Goal: Task Accomplishment & Management: Use online tool/utility

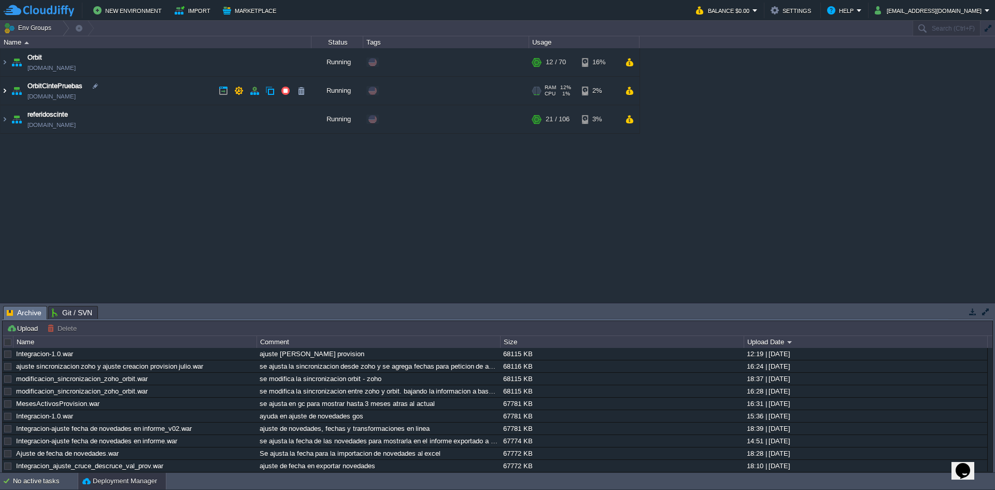
click at [3, 91] on img at bounding box center [5, 91] width 8 height 28
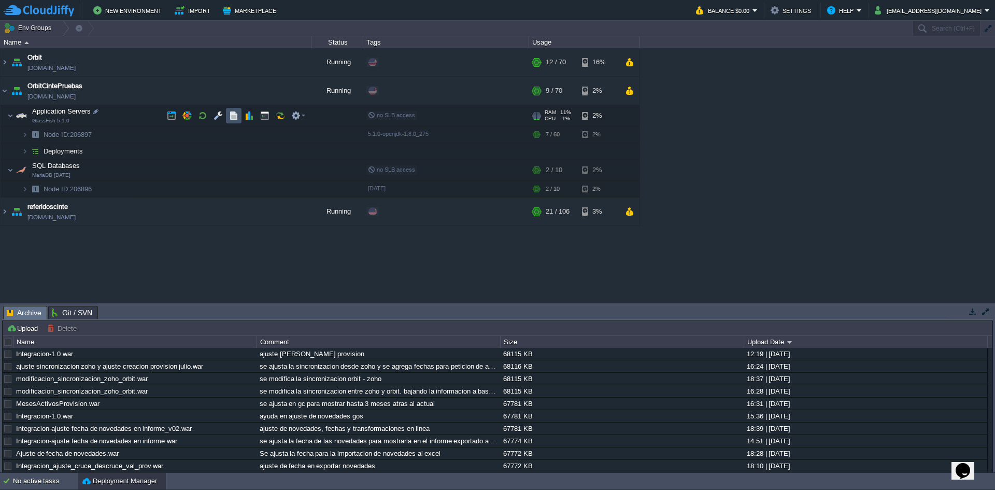
click at [230, 119] on button "button" at bounding box center [233, 115] width 9 height 9
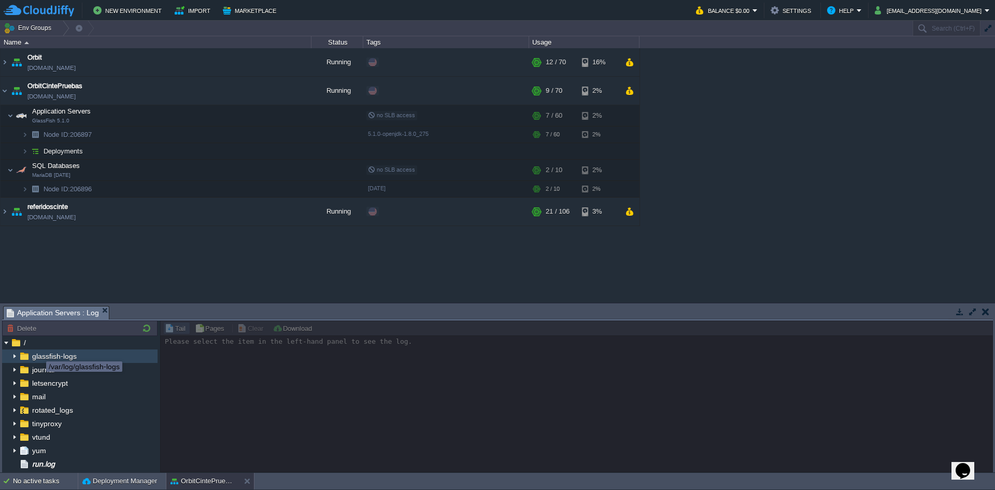
click at [38, 352] on span "glassfish-logs" at bounding box center [54, 355] width 48 height 9
click at [17, 356] on img at bounding box center [14, 355] width 8 height 13
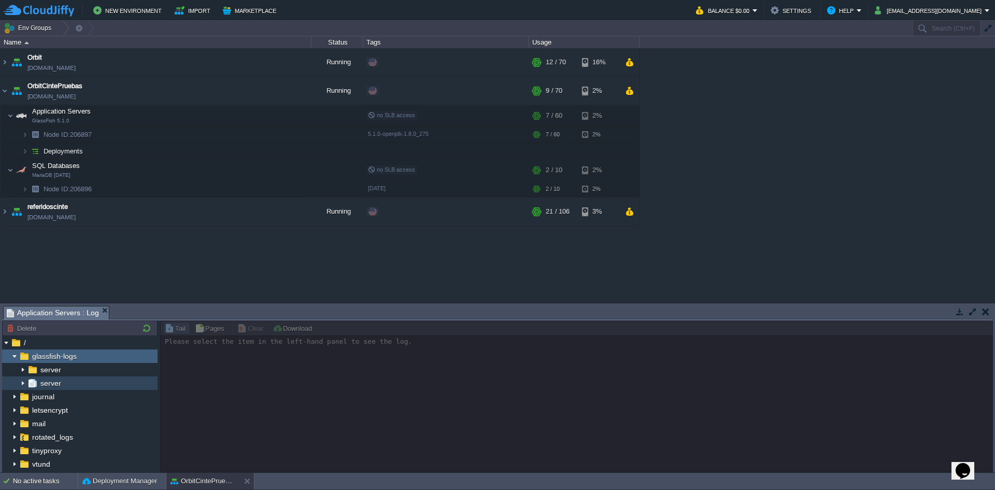
click at [38, 378] on img at bounding box center [32, 382] width 11 height 13
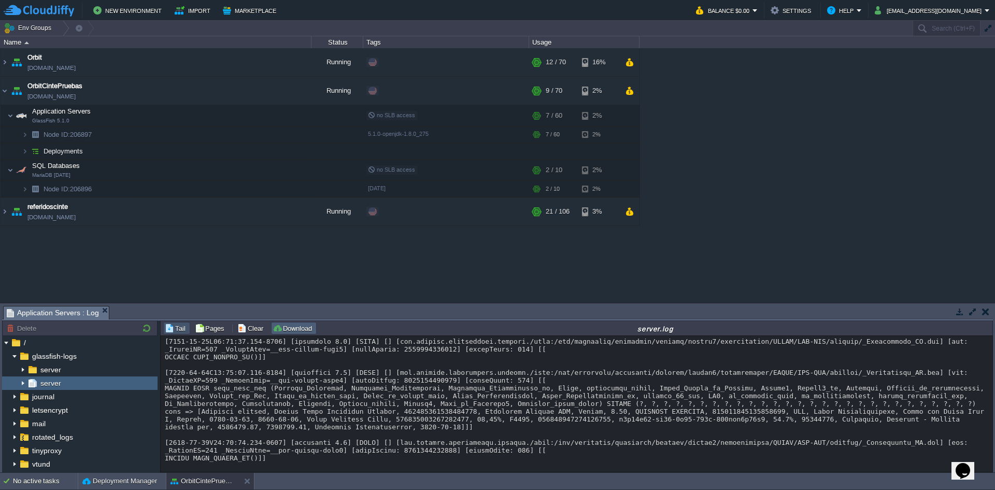
click at [293, 330] on button "Download" at bounding box center [294, 327] width 43 height 9
click at [98, 378] on button "Deployment Manager" at bounding box center [119, 481] width 75 height 10
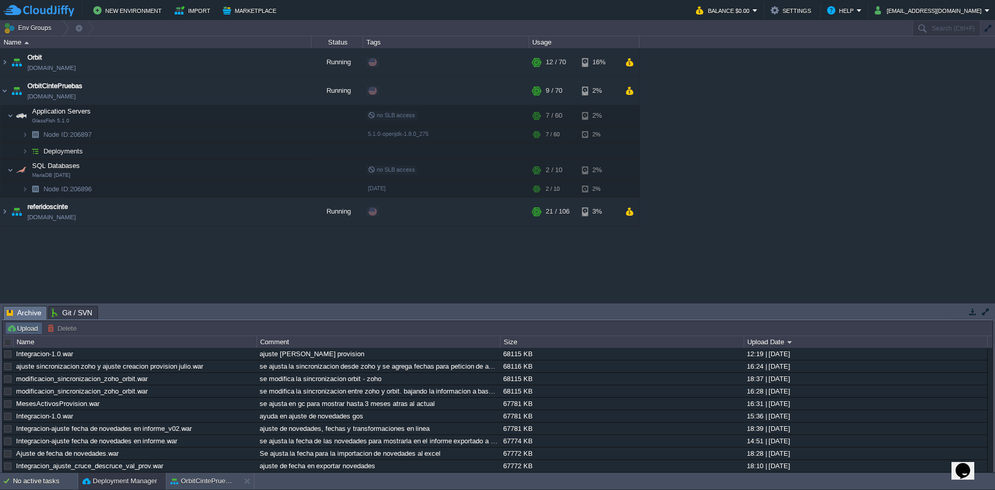
click at [26, 326] on button "Upload" at bounding box center [24, 327] width 34 height 9
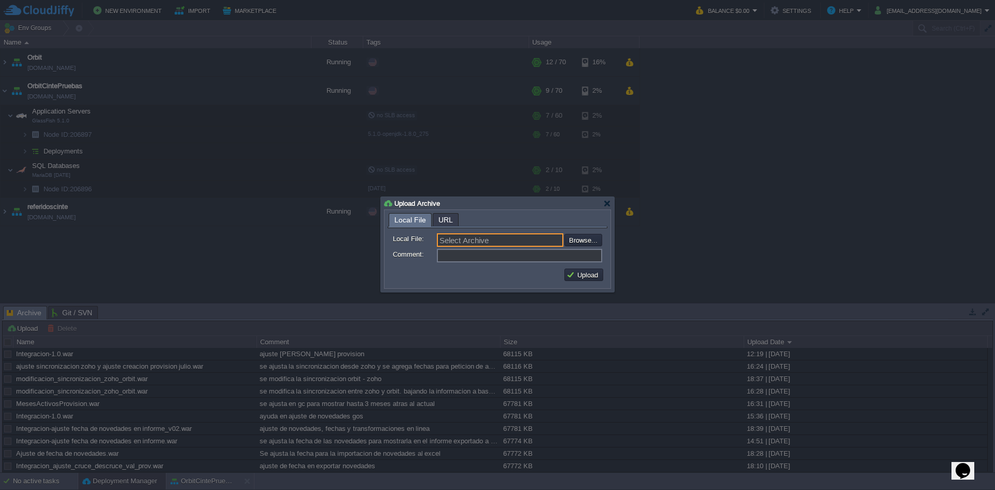
click at [532, 244] on input "Select Archive" at bounding box center [500, 239] width 126 height 13
click at [579, 242] on input "file" at bounding box center [536, 240] width 131 height 12
type input "C:\fakepath\Integracion-1.0.war"
type input "Integracion-1.0.war"
type input "ajuste a la sincronizacion"
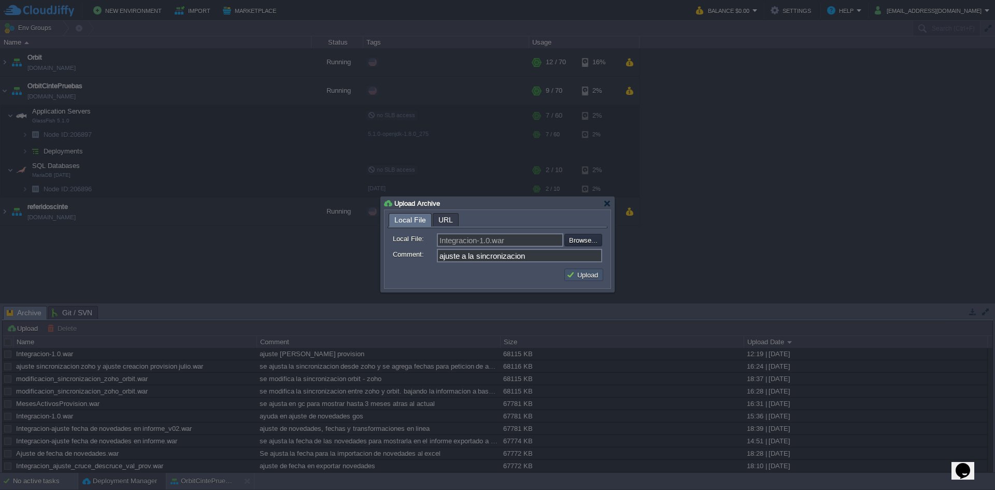
click at [595, 275] on button "Upload" at bounding box center [584, 274] width 35 height 9
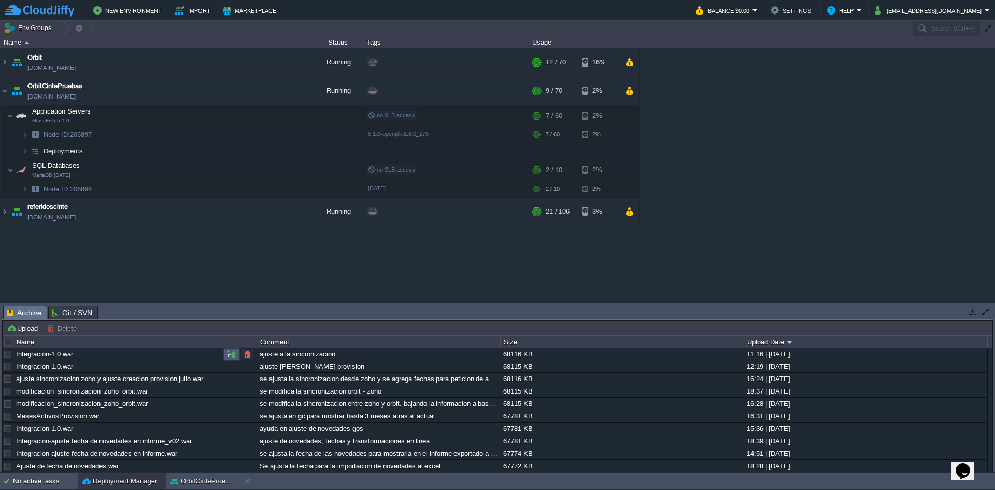
click at [228, 354] on button "button" at bounding box center [231, 354] width 9 height 9
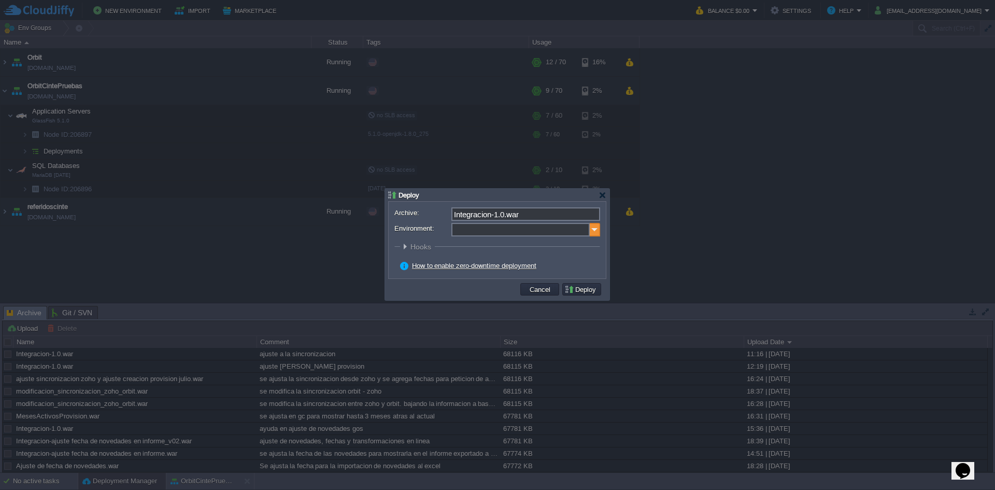
click at [595, 229] on img at bounding box center [595, 229] width 10 height 13
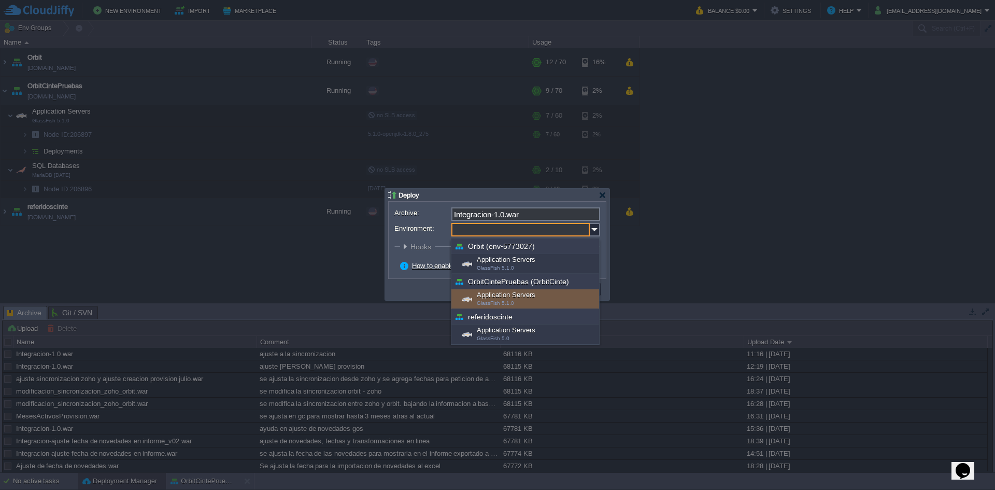
click at [494, 301] on span "GlassFish 5.1.0" at bounding box center [495, 303] width 37 height 6
type input "Application Servers (OrbitCintePruebas (OrbitCinte))"
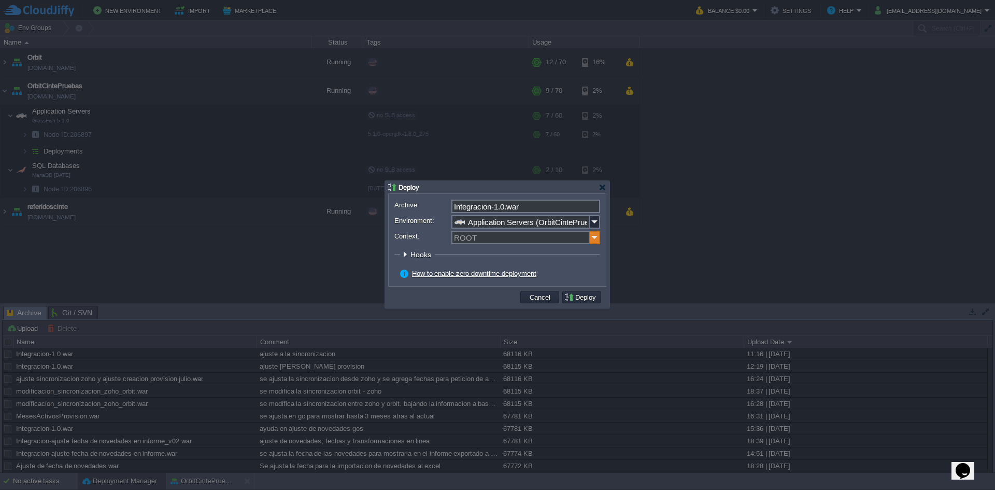
click at [593, 241] on img at bounding box center [595, 237] width 10 height 13
click at [482, 248] on div "ORBIT" at bounding box center [526, 253] width 147 height 14
type input "ORBIT"
click at [534, 297] on button "Cancel" at bounding box center [540, 296] width 27 height 9
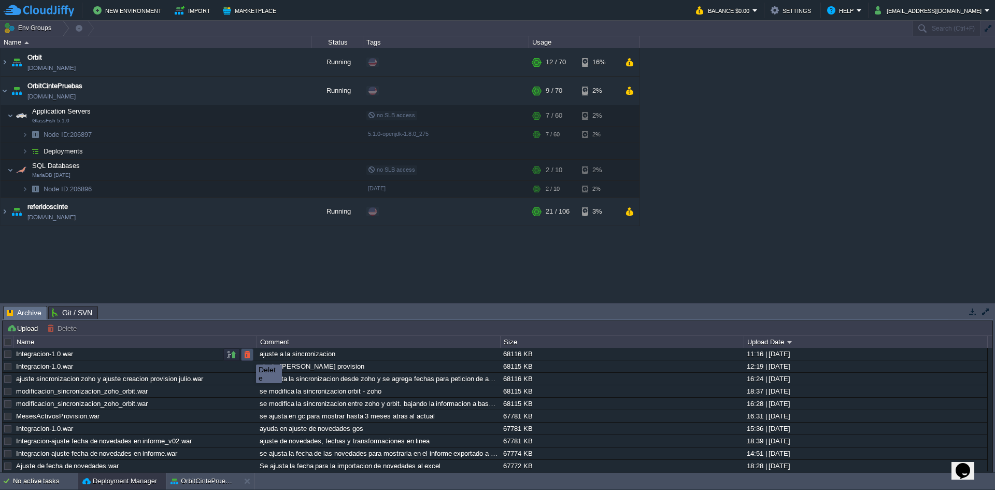
click at [248, 355] on button "button" at bounding box center [247, 354] width 9 height 9
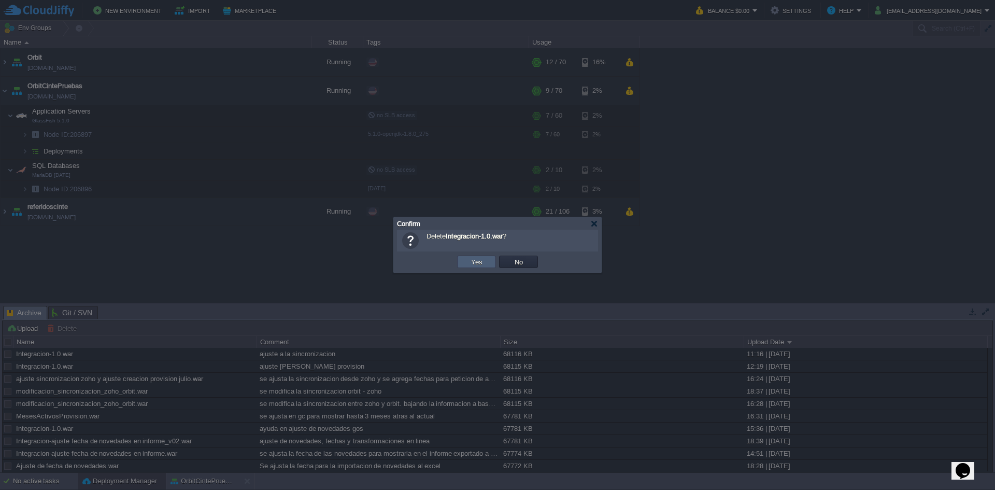
click at [477, 260] on button "Yes" at bounding box center [477, 261] width 18 height 9
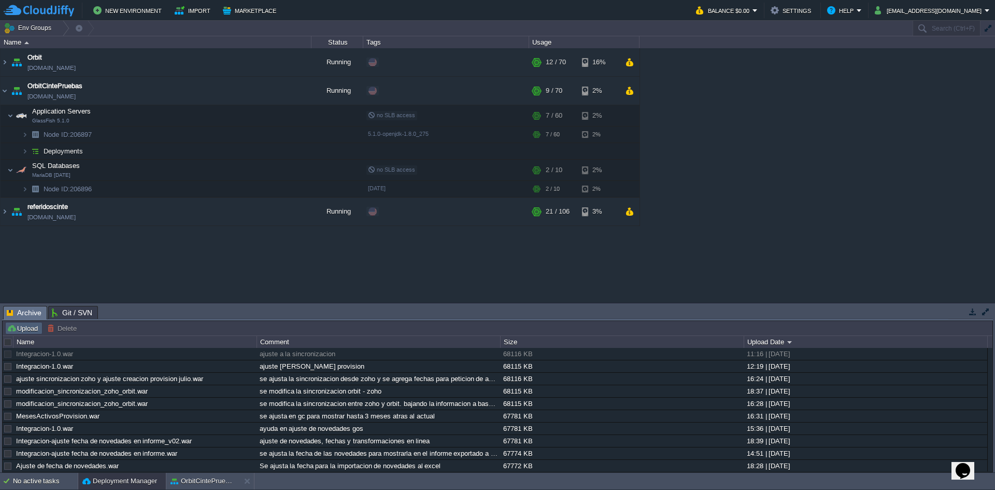
click at [17, 326] on button "Upload" at bounding box center [24, 327] width 34 height 9
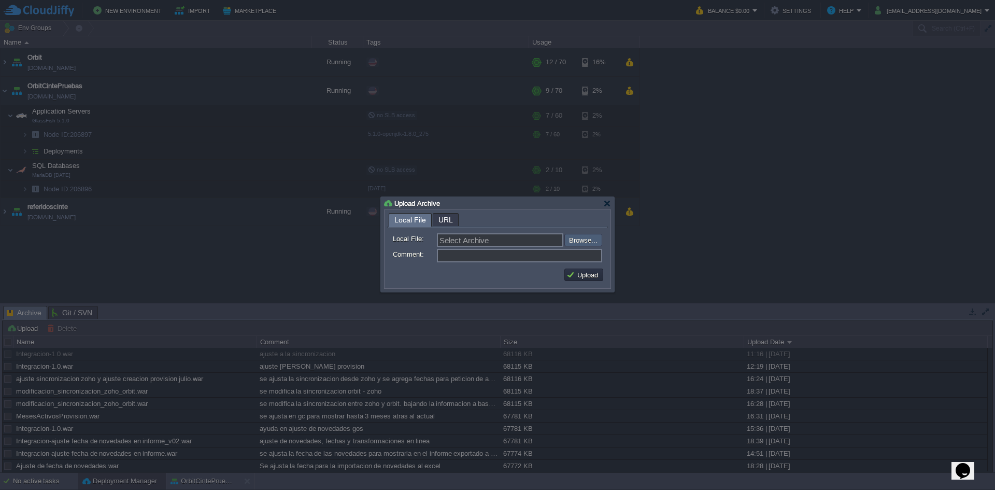
click at [574, 238] on input "file" at bounding box center [536, 240] width 131 height 12
type input "C:\fakepath\Integracion-1.0.war"
type input "Integracion-1.0.war"
type input "ajuste hora sincronizacion a las 11:30"
click at [582, 279] on button "Upload" at bounding box center [584, 274] width 35 height 9
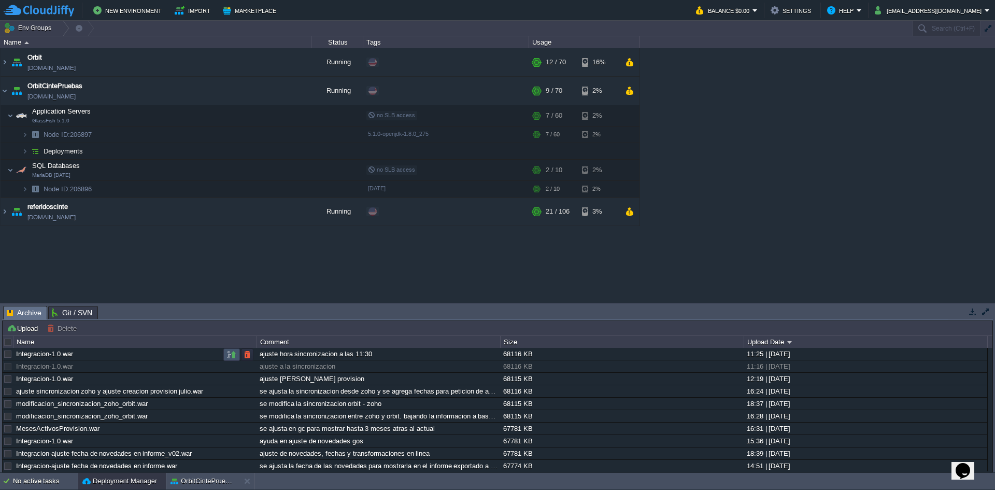
click at [230, 355] on button "button" at bounding box center [231, 354] width 9 height 9
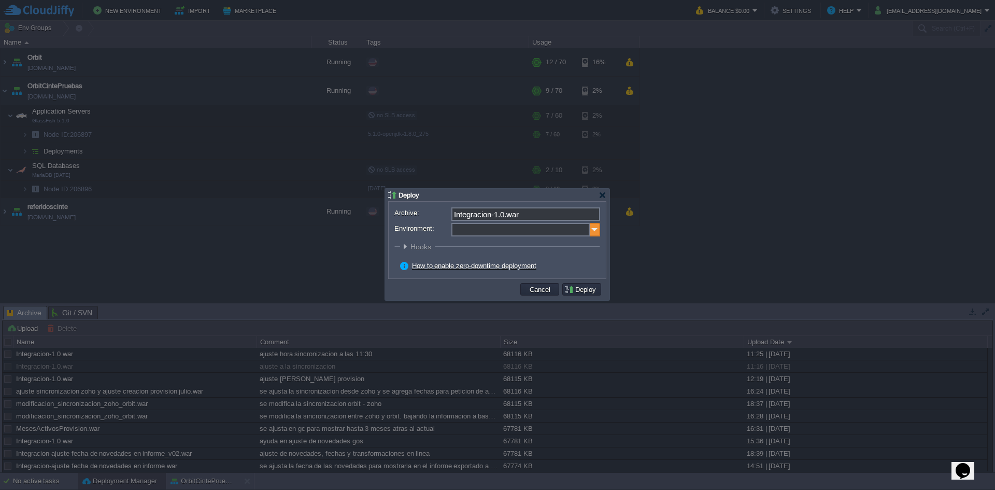
click at [596, 232] on img at bounding box center [595, 229] width 10 height 13
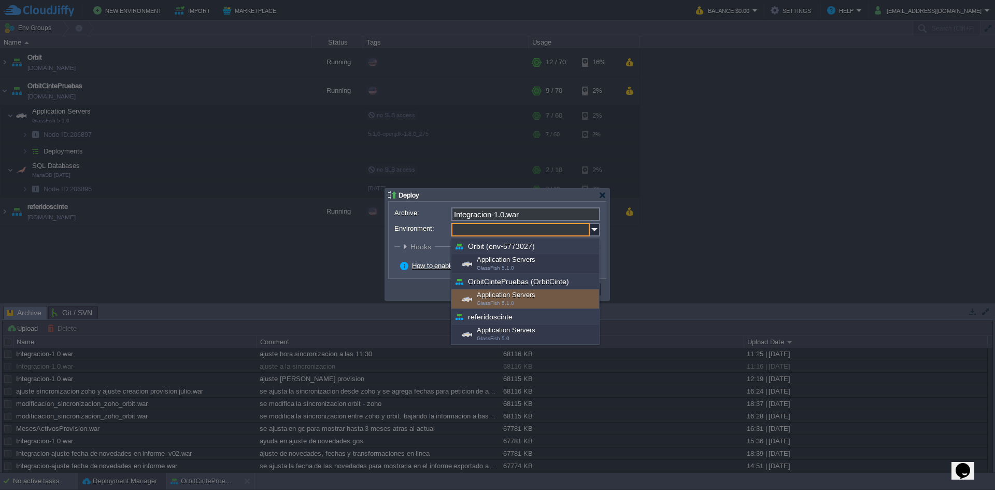
click at [528, 298] on div "Application Servers GlassFish 5.1.0" at bounding box center [526, 299] width 148 height 20
type input "Application Servers (OrbitCintePruebas (OrbitCinte))"
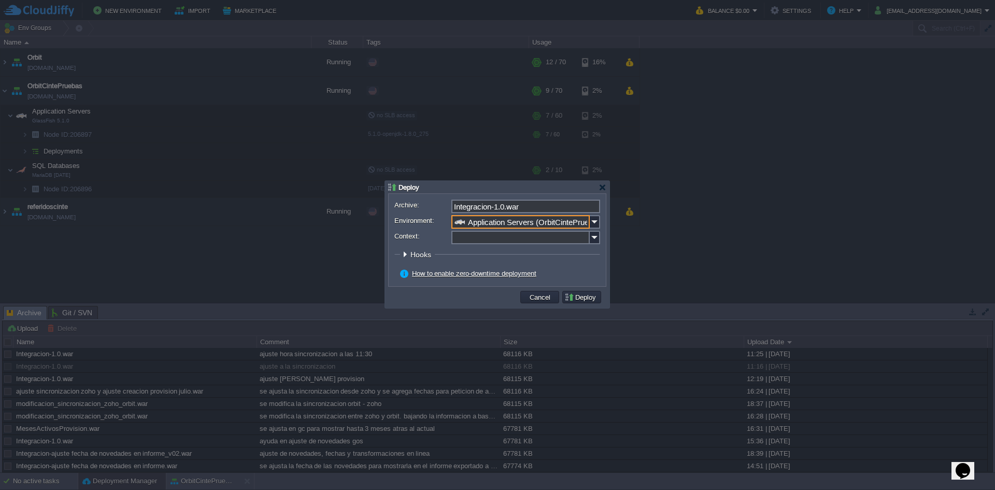
click at [479, 239] on input "Context:" at bounding box center [521, 237] width 138 height 13
click at [599, 238] on img at bounding box center [595, 237] width 10 height 13
click at [483, 258] on div "ORBIT" at bounding box center [526, 253] width 147 height 14
type input "ORBIT"
click at [591, 299] on button "Deploy" at bounding box center [582, 296] width 35 height 9
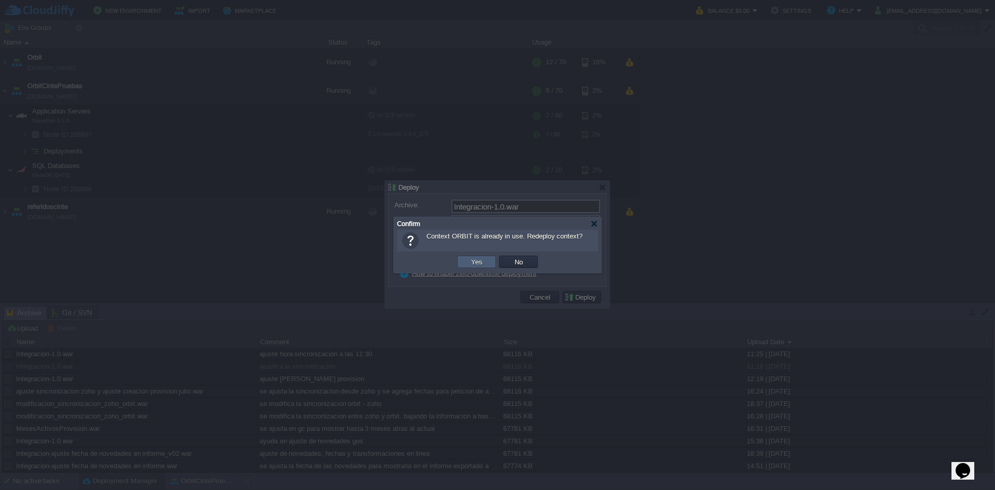
click at [486, 264] on td "Yes" at bounding box center [476, 262] width 39 height 12
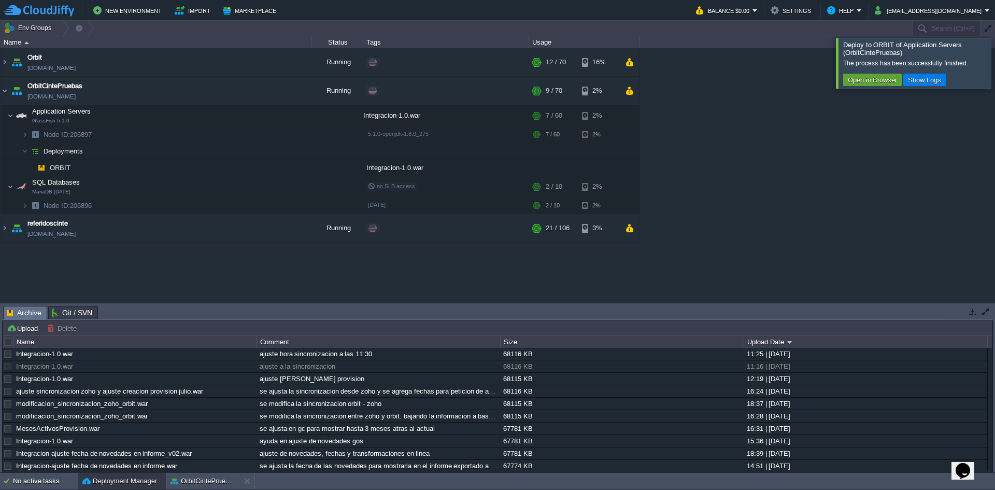
click at [796, 59] on div at bounding box center [1008, 63] width 0 height 50
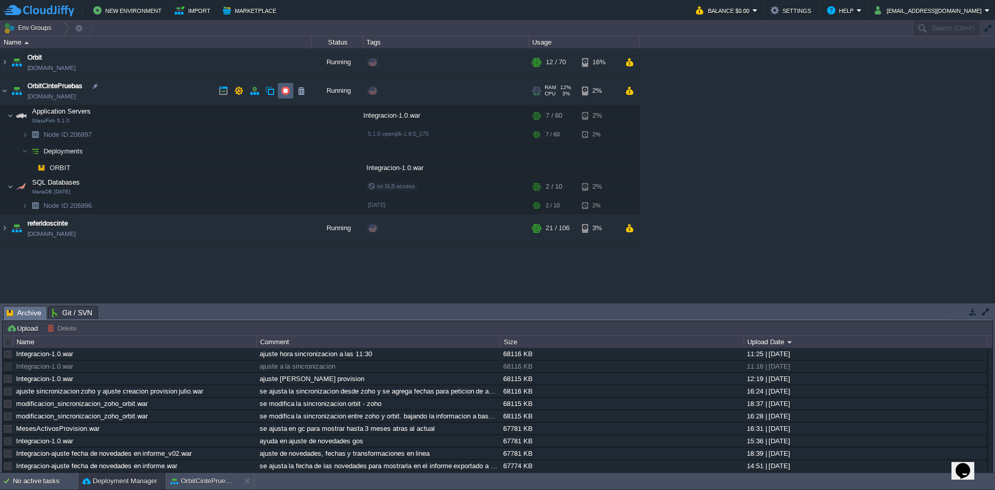
click at [283, 88] on button "button" at bounding box center [285, 90] width 9 height 9
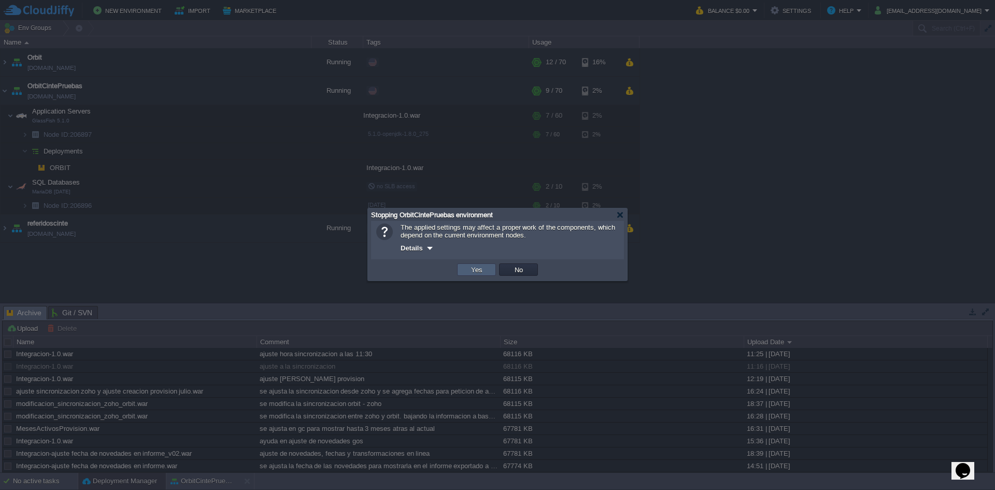
click at [481, 270] on button "Yes" at bounding box center [477, 269] width 18 height 9
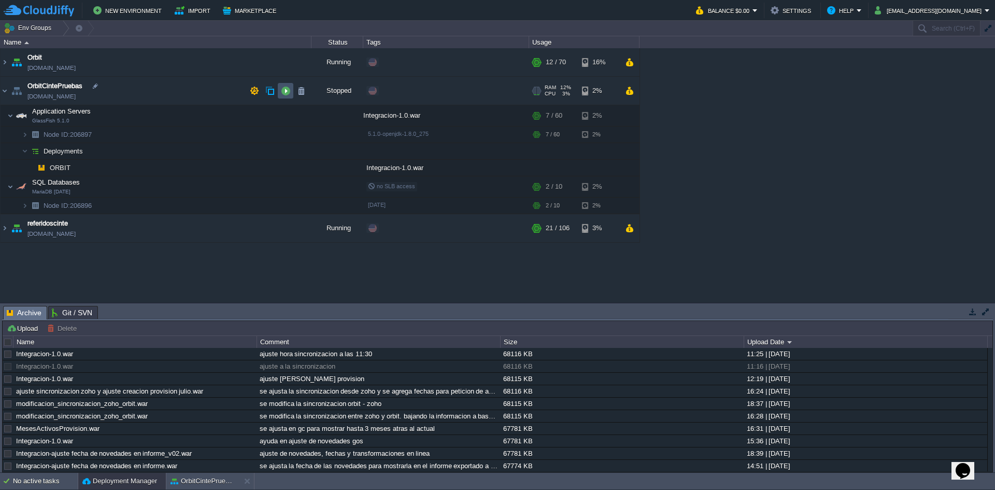
click at [287, 91] on button "button" at bounding box center [285, 90] width 9 height 9
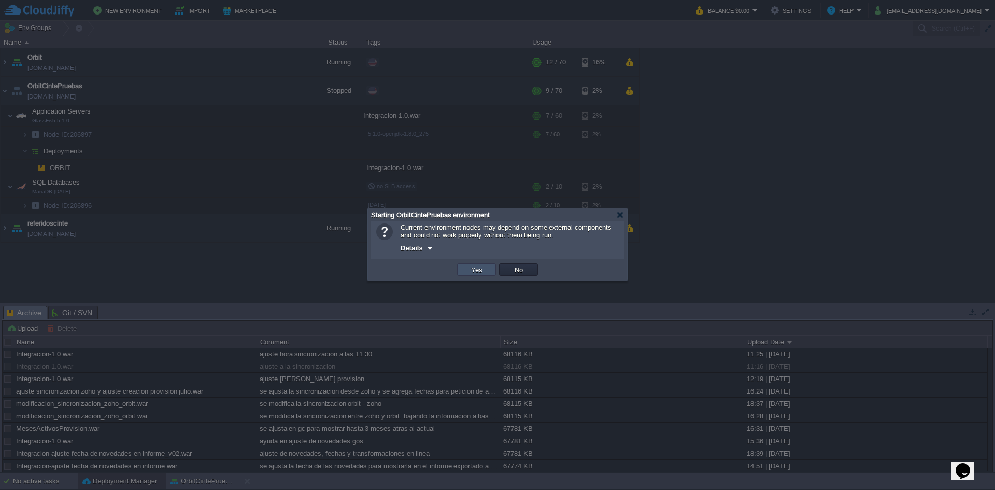
click at [474, 274] on button "Yes" at bounding box center [477, 269] width 18 height 9
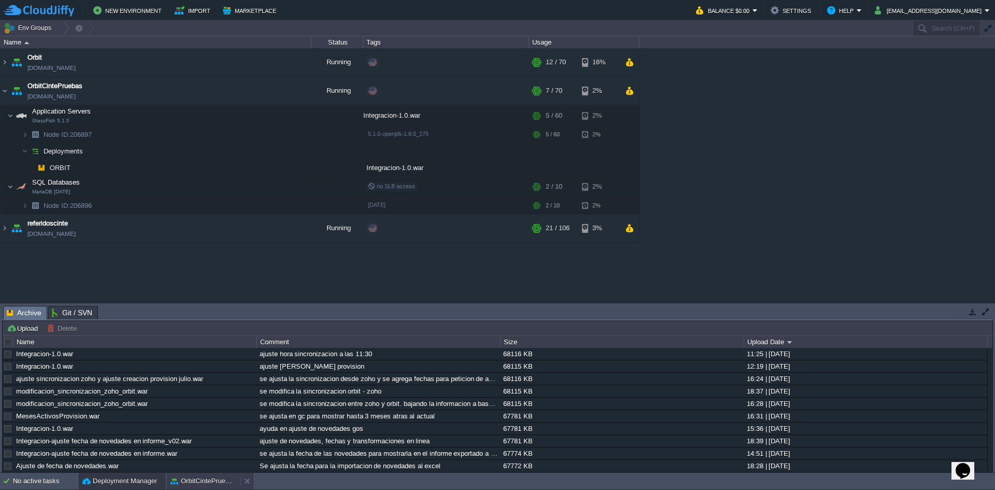
click at [189, 378] on button "OrbitCintePruebas" at bounding box center [203, 481] width 65 height 10
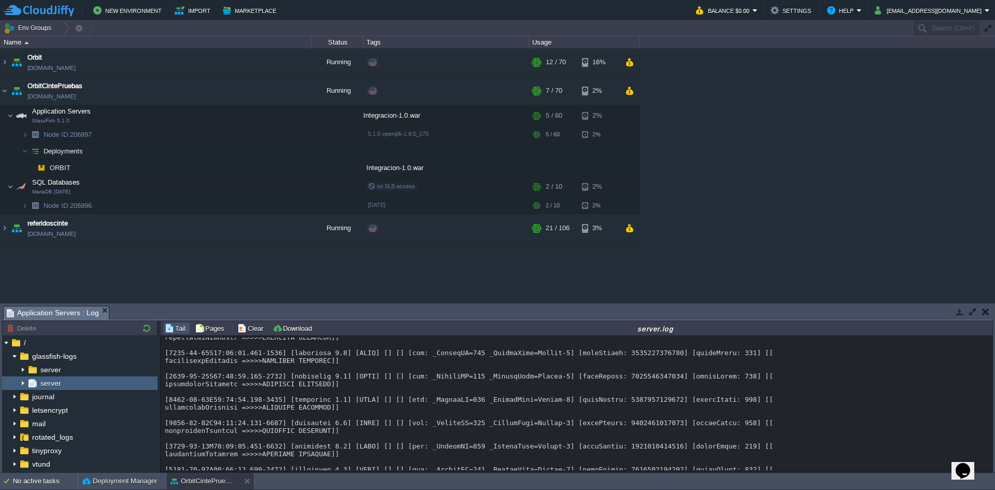
scroll to position [18917, 0]
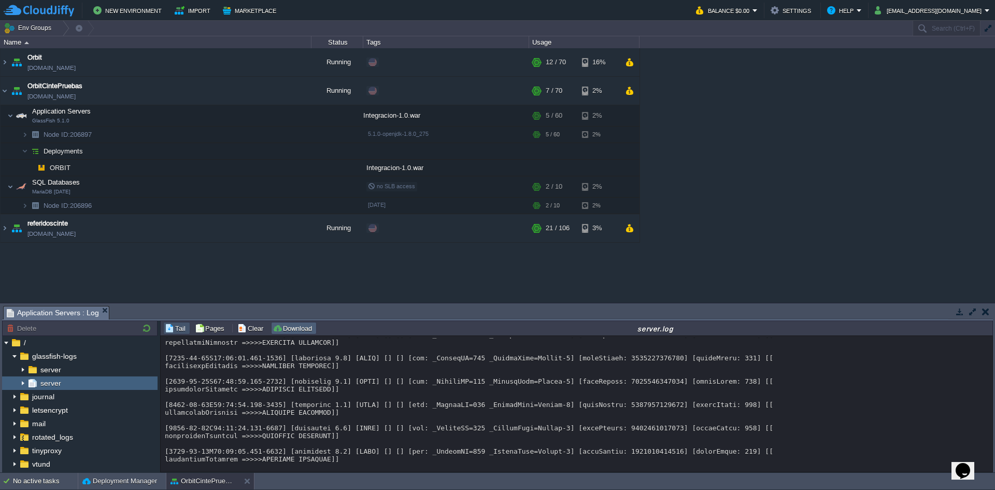
click at [276, 327] on button "Download" at bounding box center [294, 327] width 43 height 9
